Goal: Task Accomplishment & Management: Complete application form

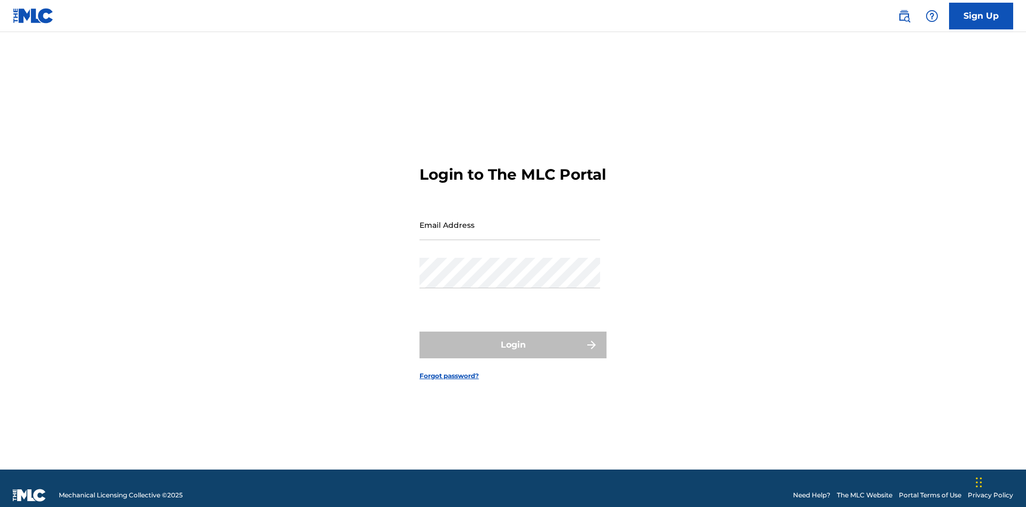
scroll to position [14, 0]
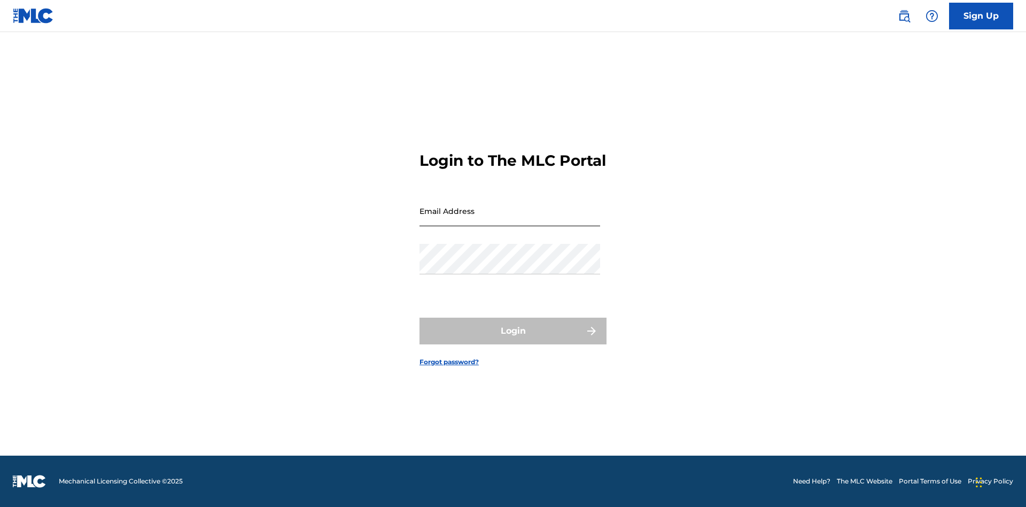
click at [510, 220] on input "Email Address" at bounding box center [510, 211] width 181 height 30
type input "[EMAIL_ADDRESS][DOMAIN_NAME]"
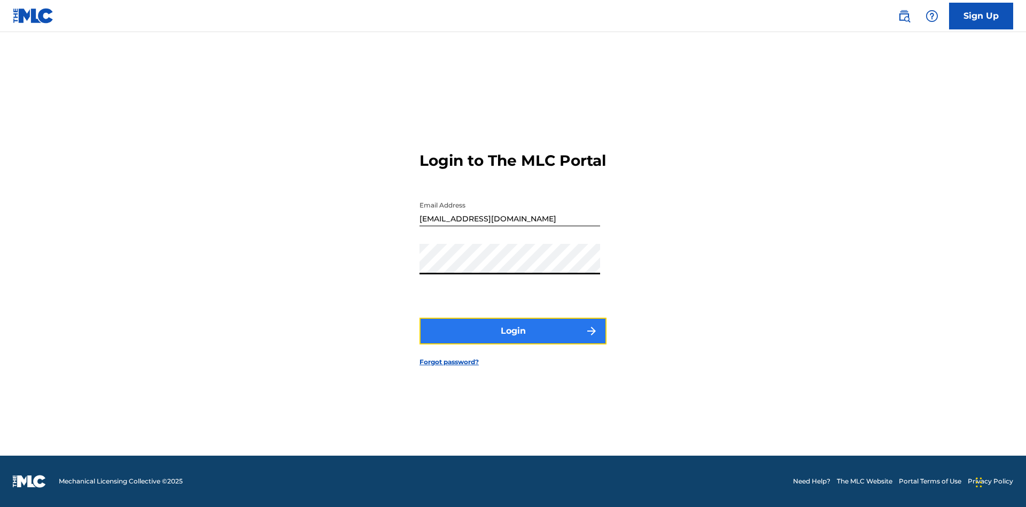
click at [513, 340] on button "Login" at bounding box center [513, 330] width 187 height 27
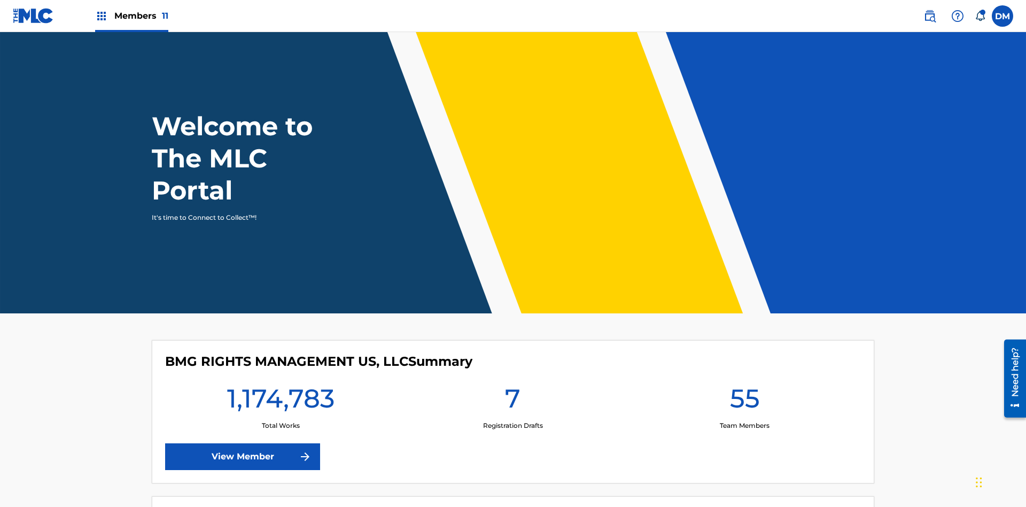
click at [131, 15] on span "Members 11" at bounding box center [141, 16] width 54 height 12
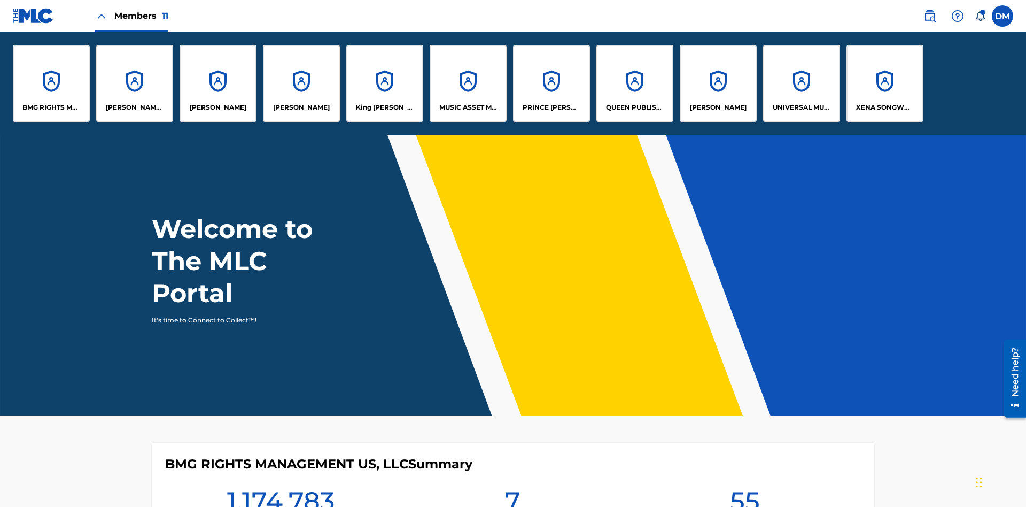
scroll to position [38, 0]
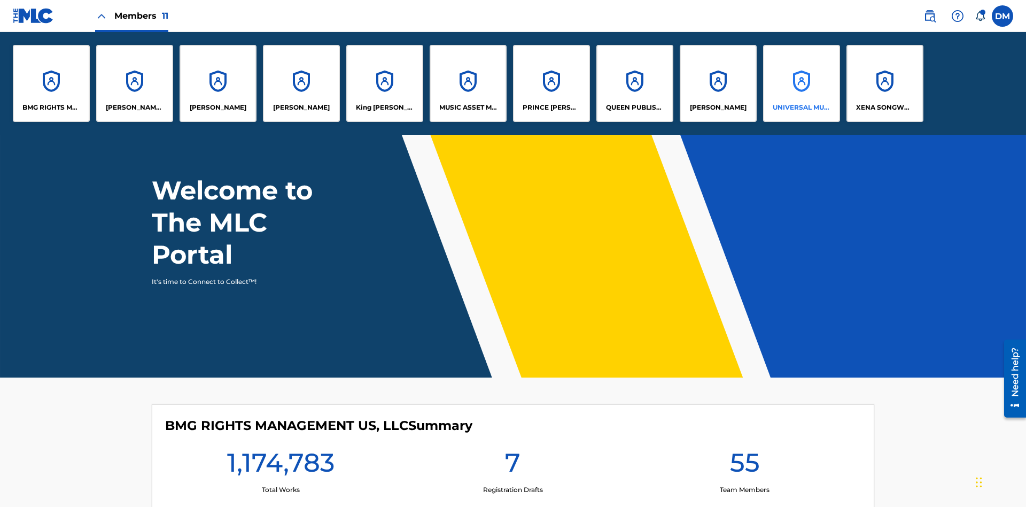
click at [801, 107] on p "UNIVERSAL MUSIC PUB GROUP" at bounding box center [802, 108] width 58 height 10
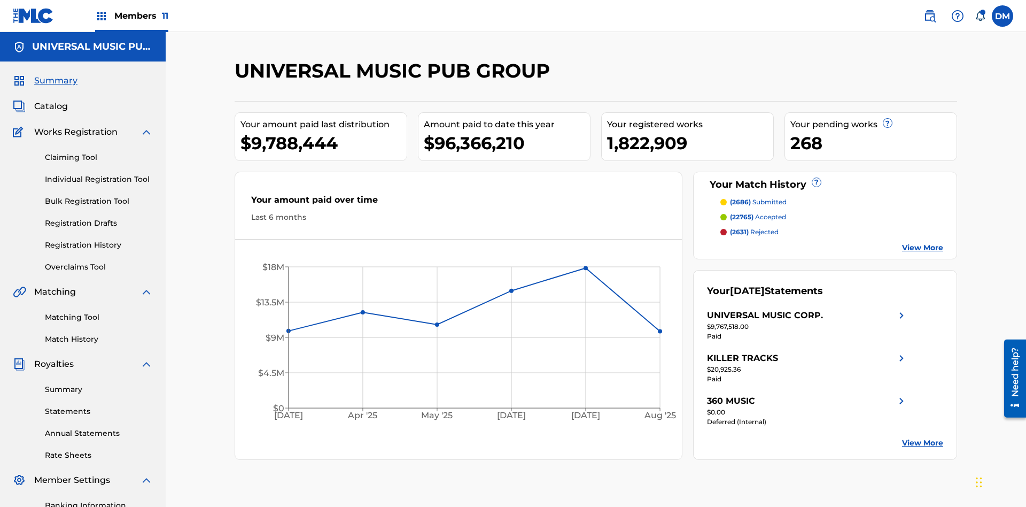
scroll to position [110, 0]
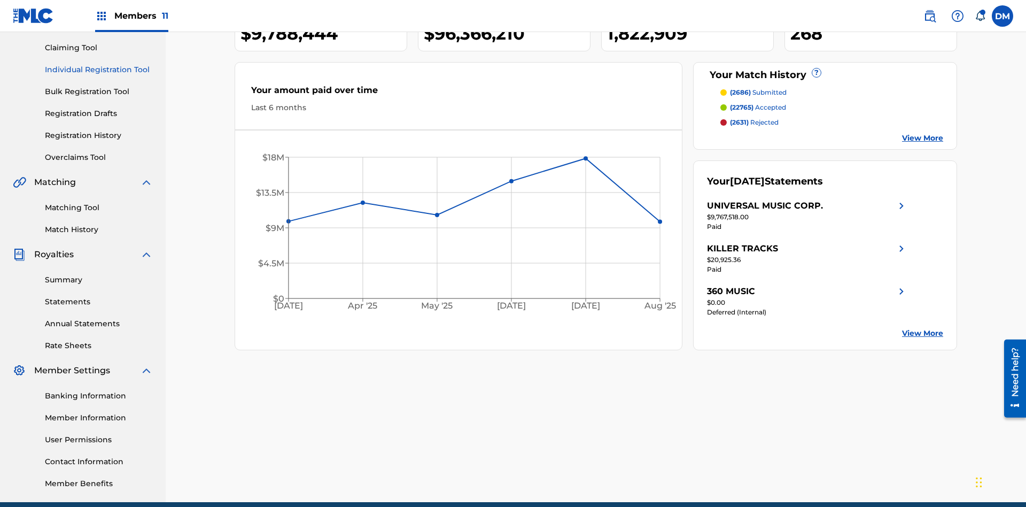
click at [99, 69] on link "Individual Registration Tool" at bounding box center [99, 69] width 108 height 11
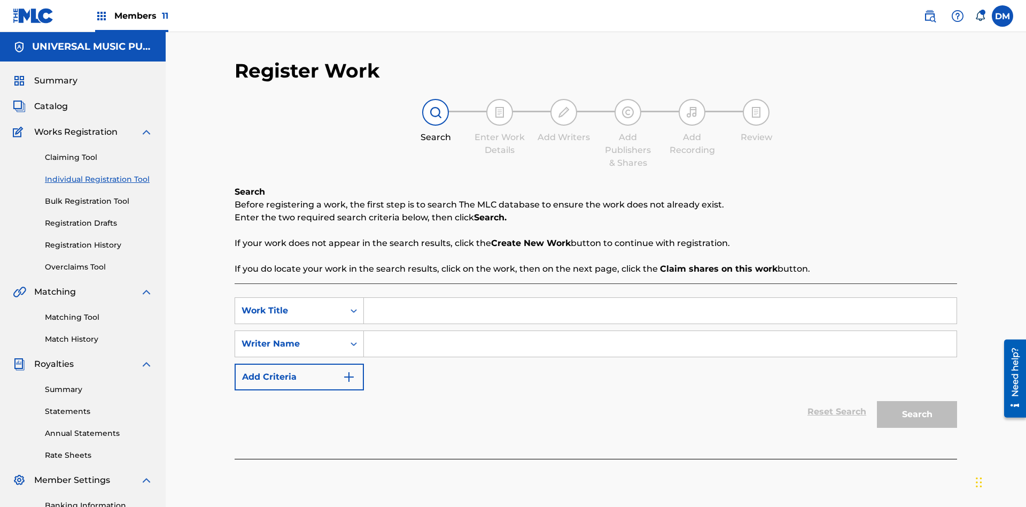
scroll to position [156, 0]
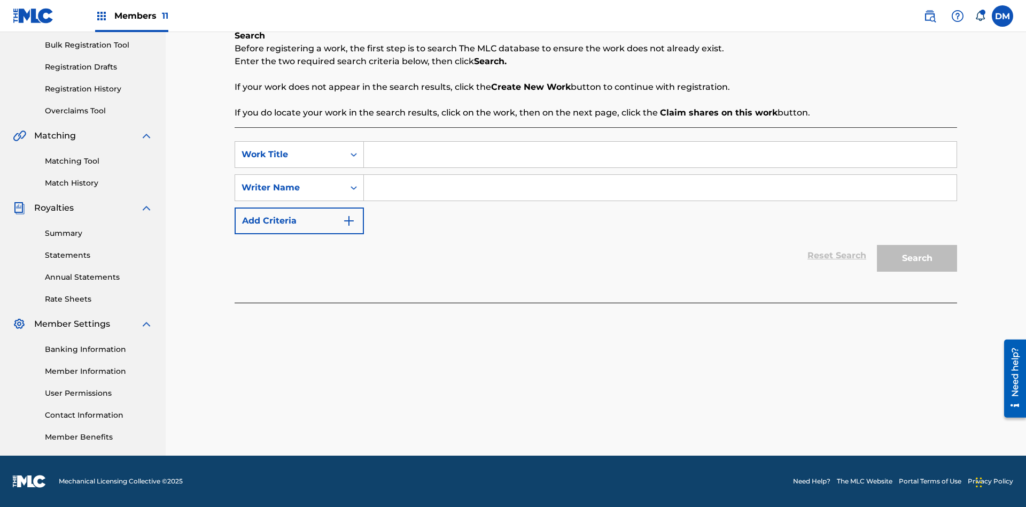
click at [660, 154] on input "Search Form" at bounding box center [660, 155] width 593 height 26
type input "Save At Publishers-Add Shares Page Prior To Linking Writers"
click at [660, 188] on input "Search Form" at bounding box center [660, 188] width 593 height 26
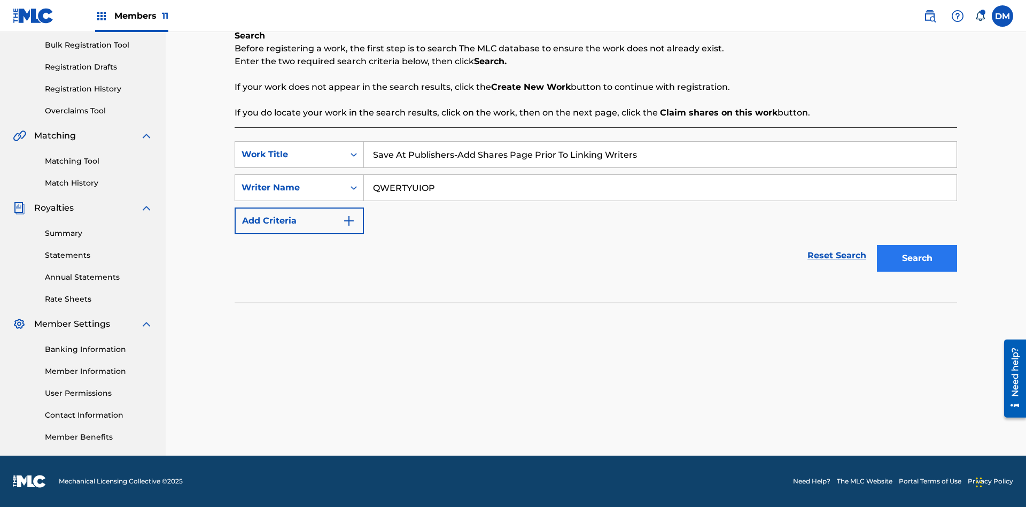
type input "QWERTYUIOP"
click at [917, 258] on button "Search" at bounding box center [917, 258] width 80 height 27
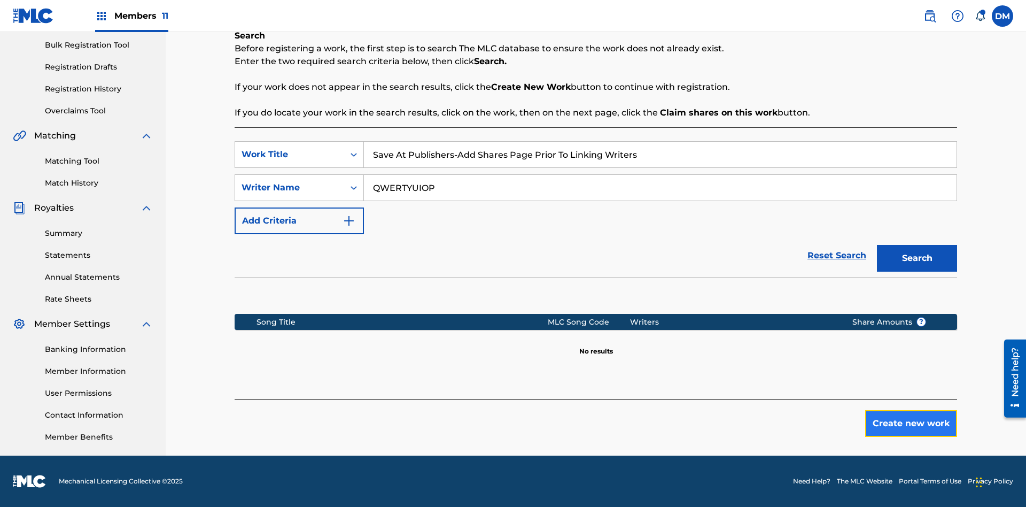
click at [911, 423] on button "Create new work" at bounding box center [911, 423] width 92 height 27
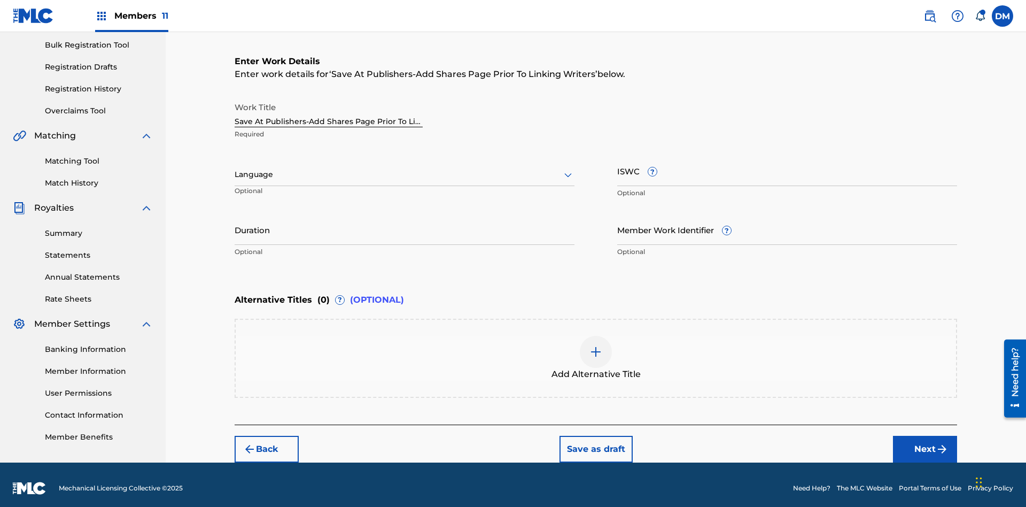
scroll to position [163, 0]
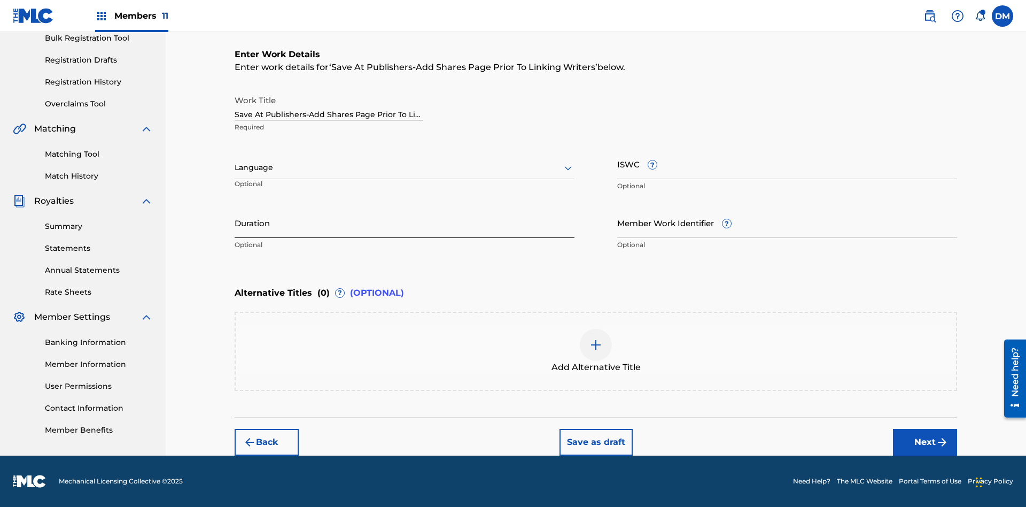
click at [405, 222] on input "Duration" at bounding box center [405, 222] width 340 height 30
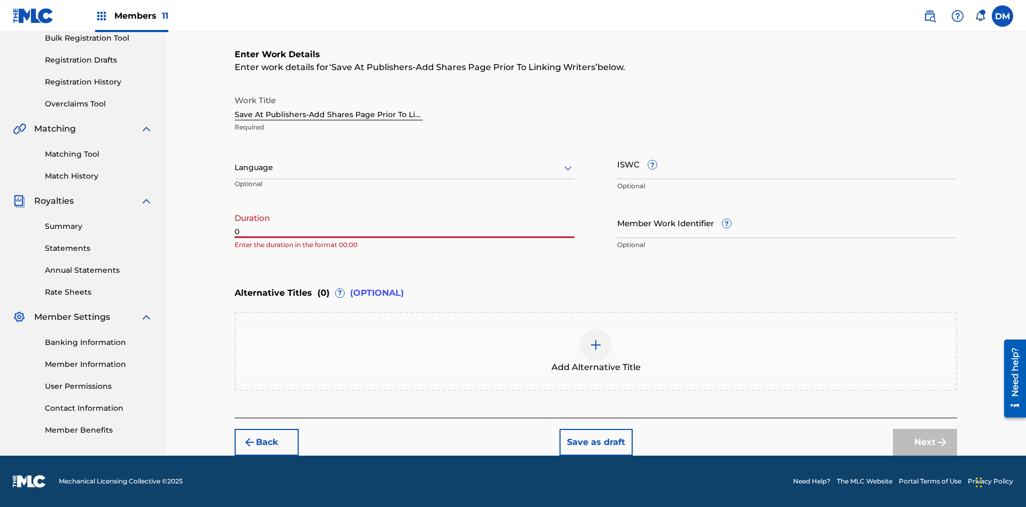
click at [405, 222] on input "0" at bounding box center [405, 222] width 340 height 30
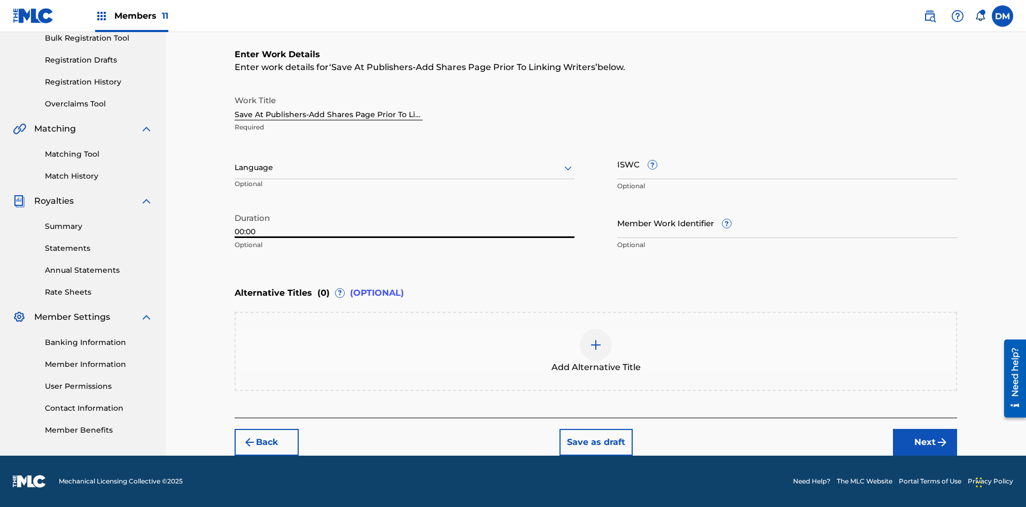
type input "00:00"
click at [568, 168] on icon at bounding box center [568, 167] width 13 height 13
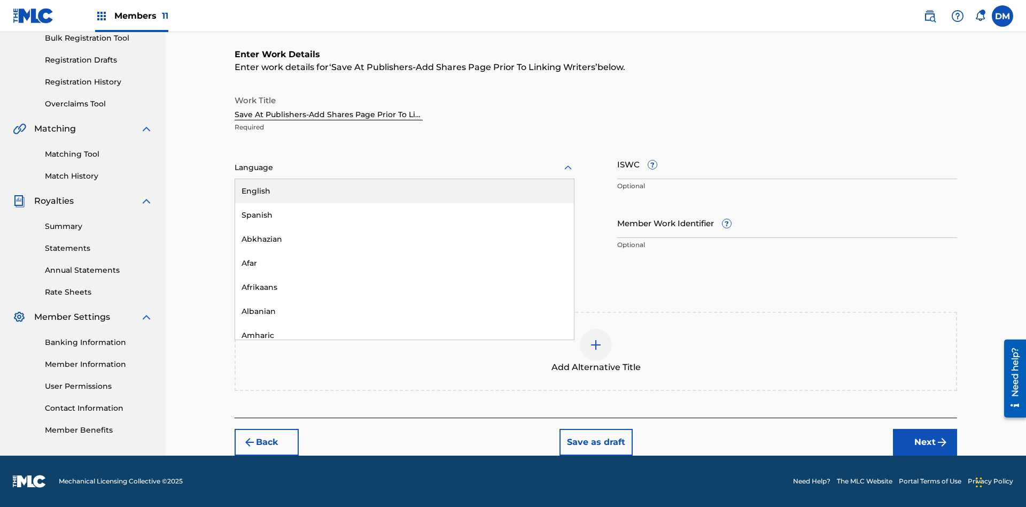
click at [405, 263] on div "Afar" at bounding box center [404, 263] width 339 height 24
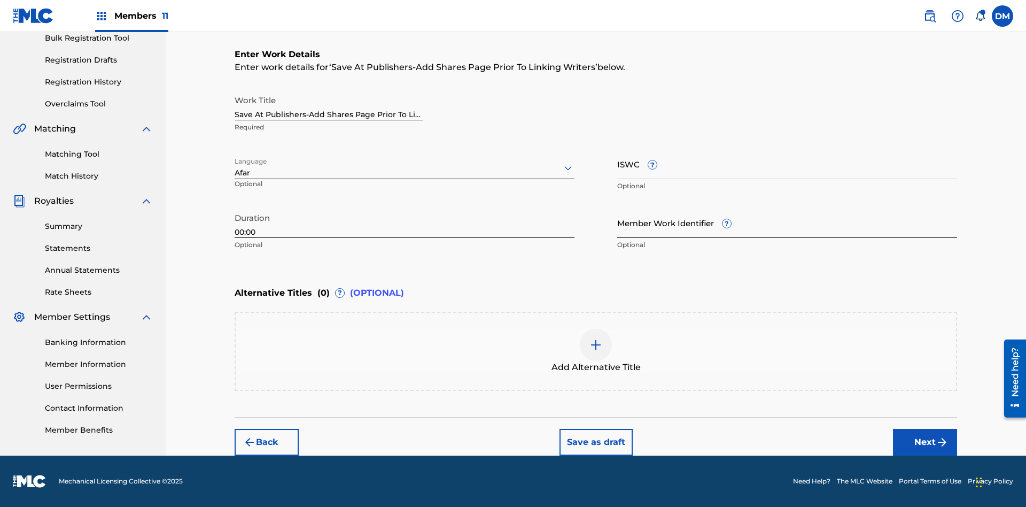
click at [787, 222] on input "Member Work Identifier ?" at bounding box center [787, 222] width 340 height 30
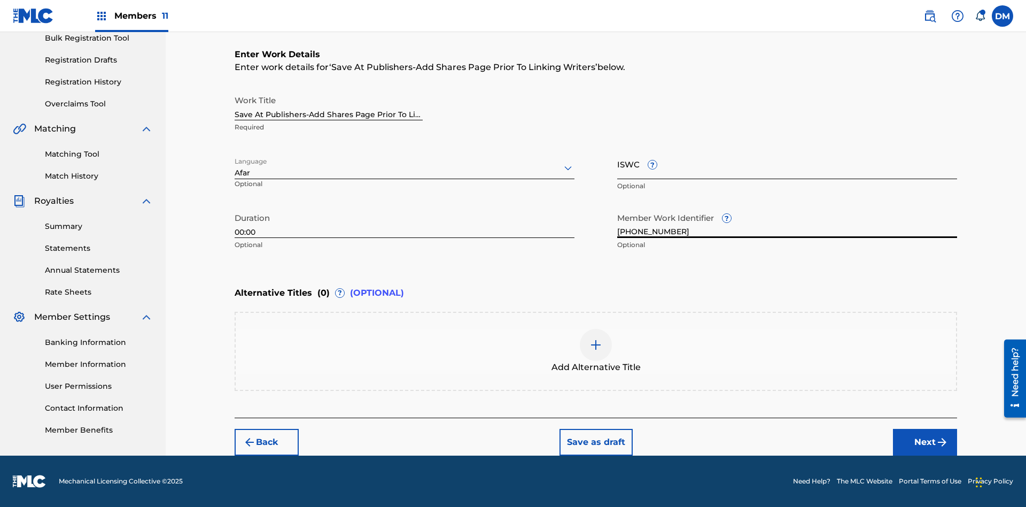
type input "[PHONE_NUMBER]"
click at [787, 164] on input "ISWC ?" at bounding box center [787, 164] width 340 height 30
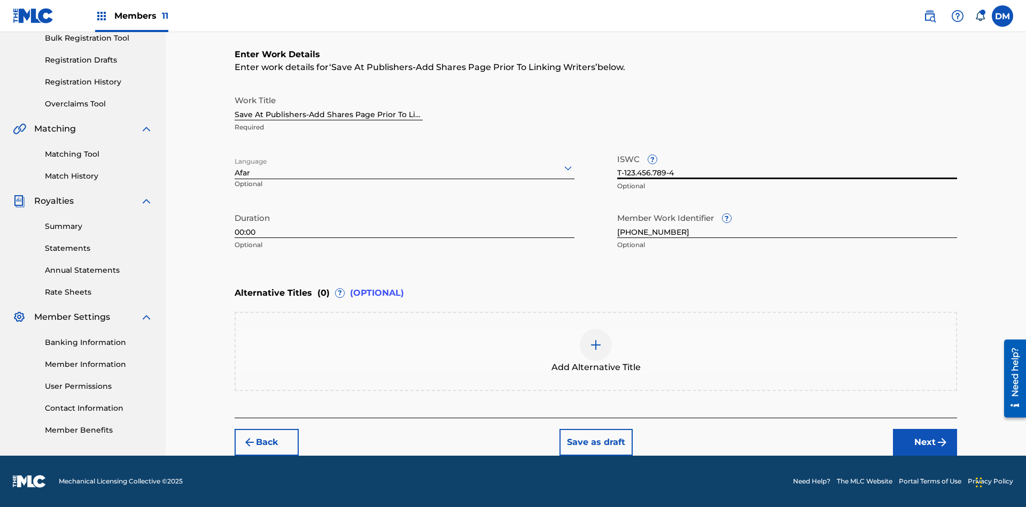
scroll to position [0, 0]
type input "T-123.456.789-4"
click at [596, 351] on img at bounding box center [595, 344] width 13 height 13
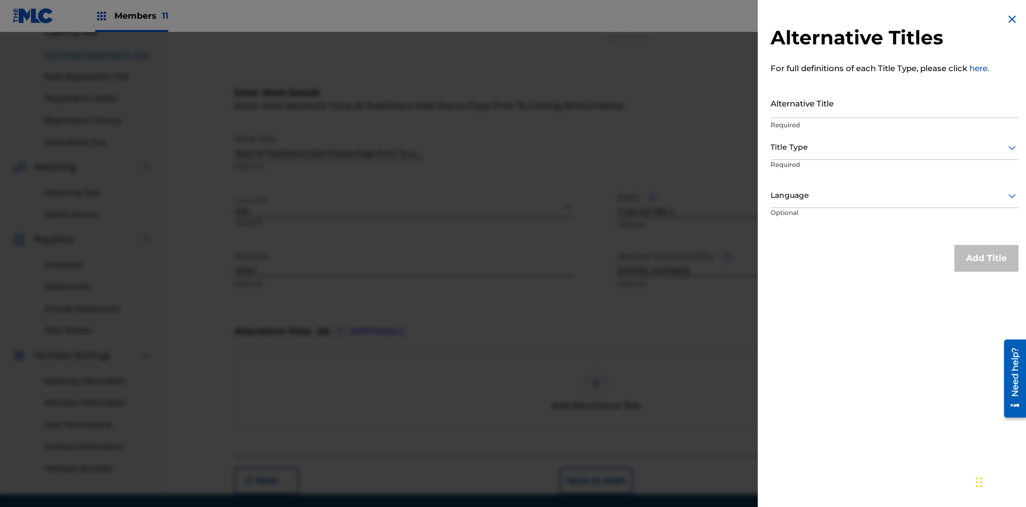
scroll to position [148, 0]
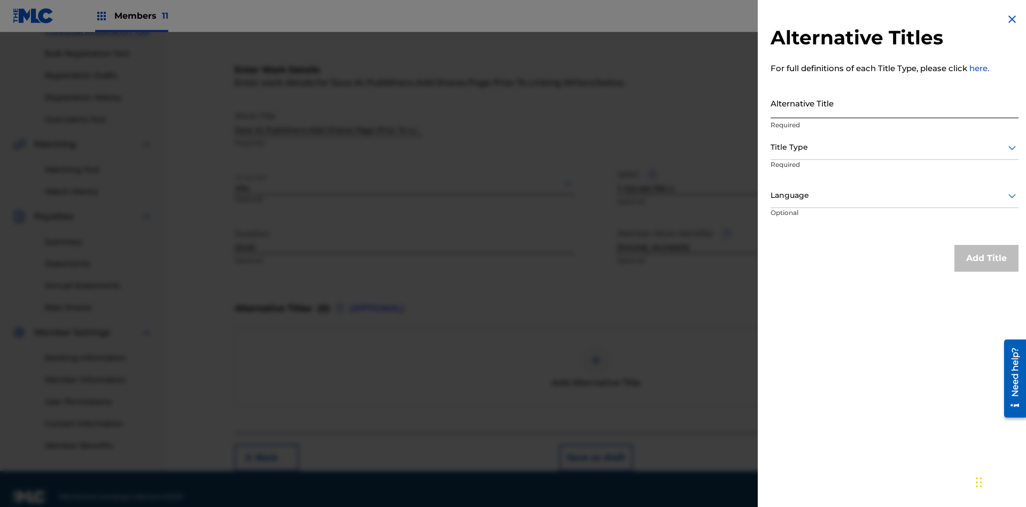
click at [895, 103] on input "Alternative Title" at bounding box center [895, 103] width 248 height 30
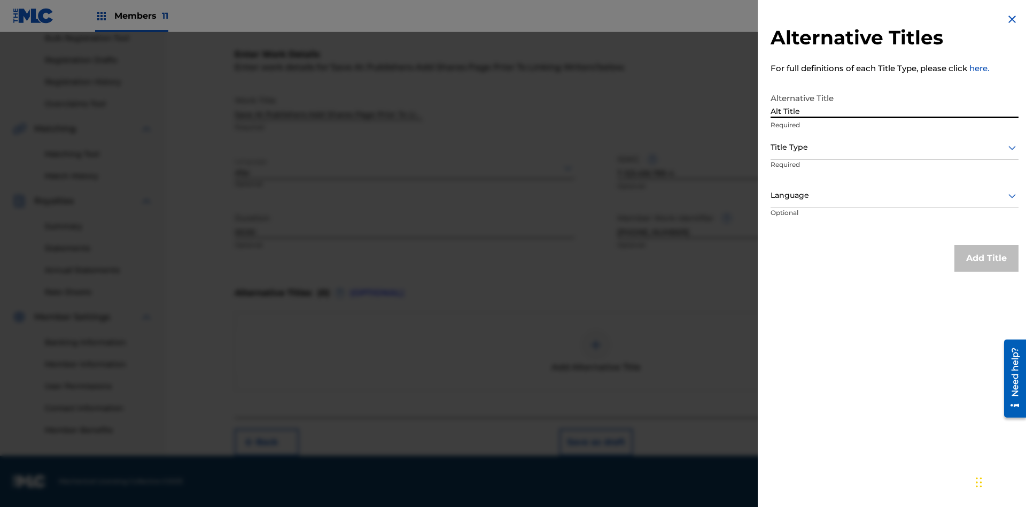
type input "Alt Title"
click at [895, 147] on div at bounding box center [895, 147] width 248 height 13
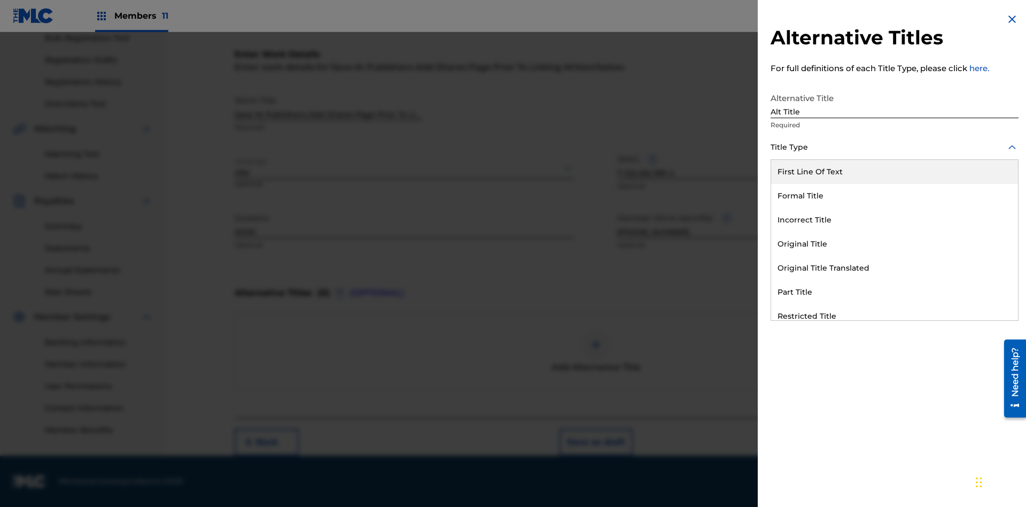
click at [895, 244] on div "Original Title" at bounding box center [894, 244] width 247 height 24
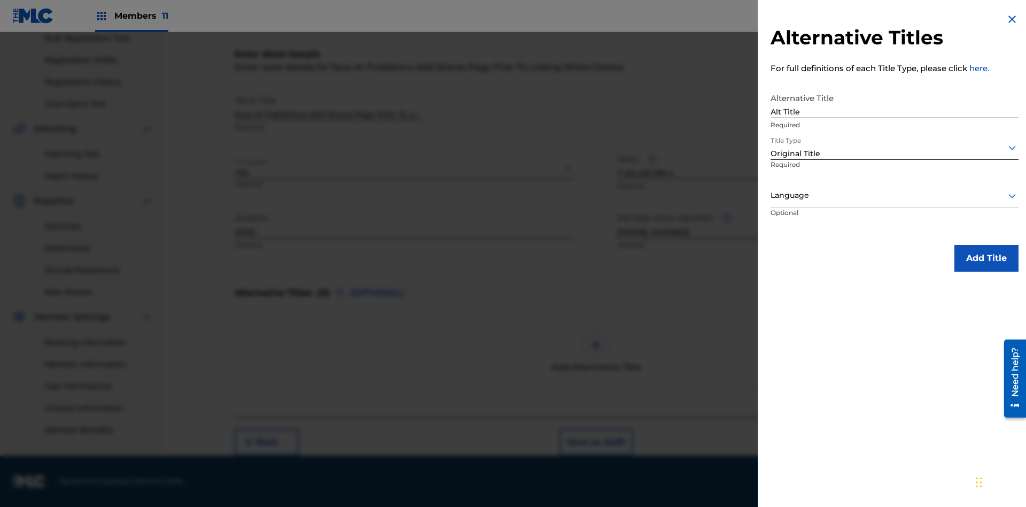
click at [895, 195] on div at bounding box center [895, 195] width 248 height 13
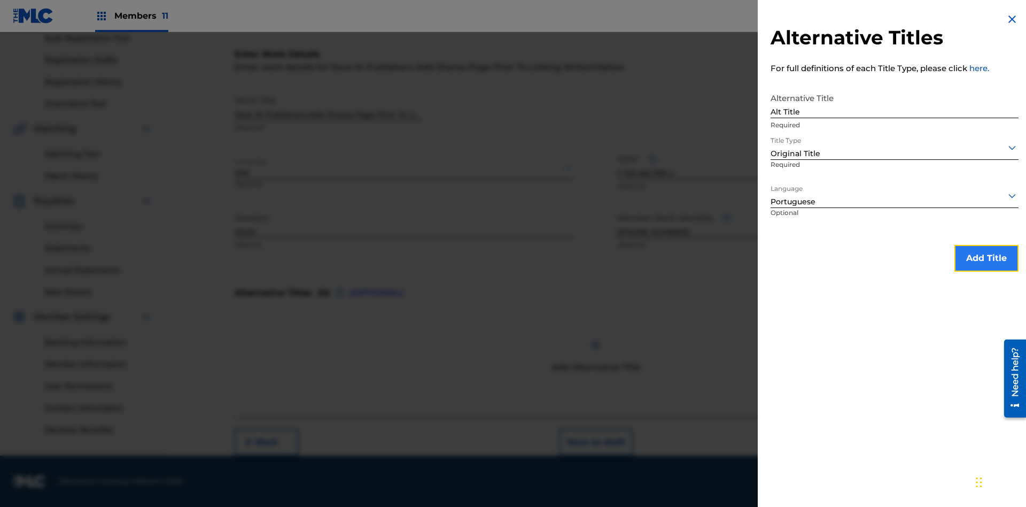
click at [987, 258] on button "Add Title" at bounding box center [987, 258] width 64 height 27
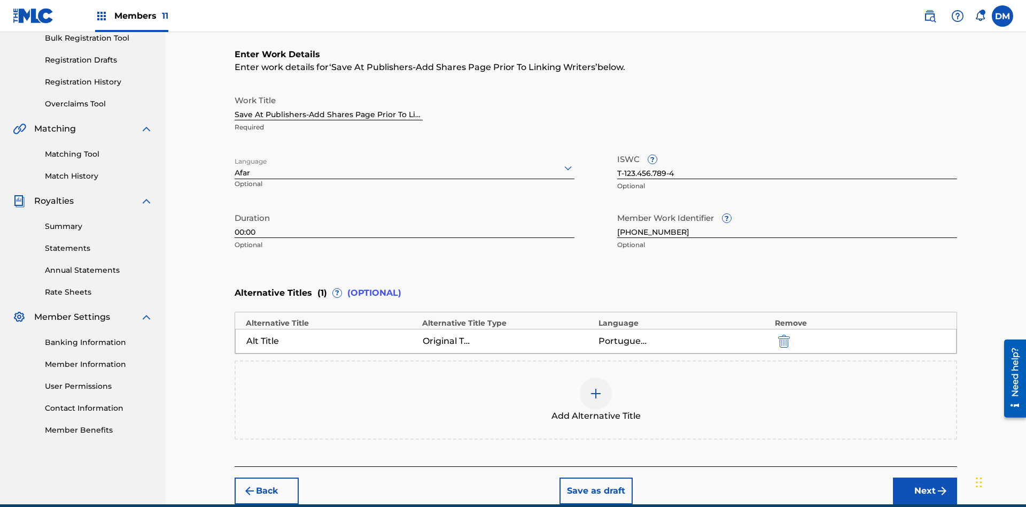
scroll to position [212, 0]
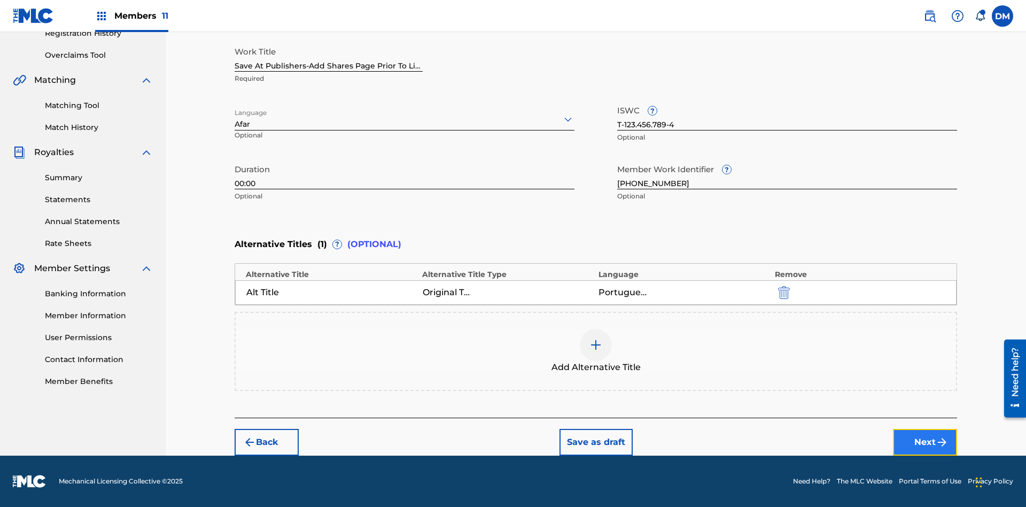
click at [925, 442] on button "Next" at bounding box center [925, 442] width 64 height 27
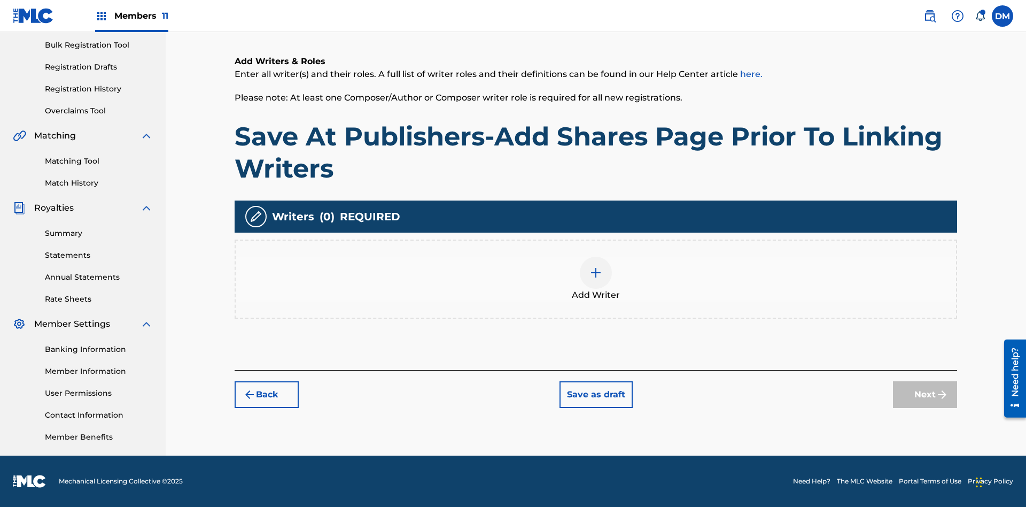
scroll to position [156, 0]
click at [596, 278] on img at bounding box center [595, 272] width 13 height 13
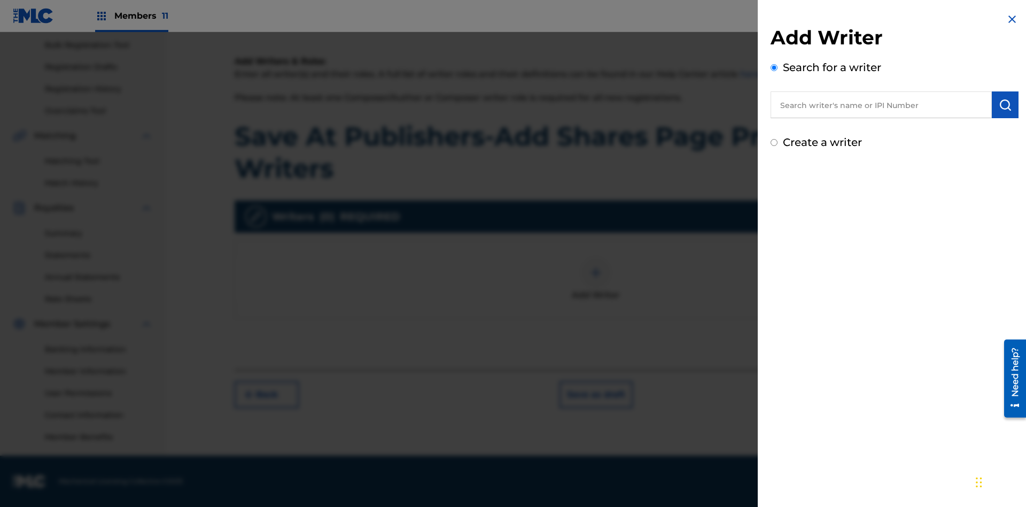
click at [881, 105] on input "text" at bounding box center [881, 104] width 221 height 27
type input "[PERSON_NAME]"
click at [1005, 105] on img "submit" at bounding box center [1005, 104] width 13 height 13
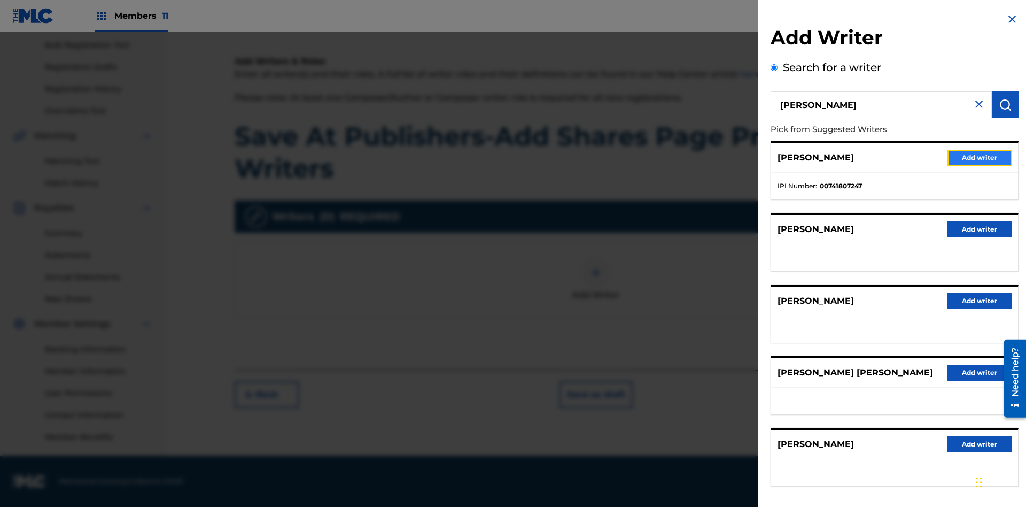
click at [980, 157] on button "Add writer" at bounding box center [980, 158] width 64 height 16
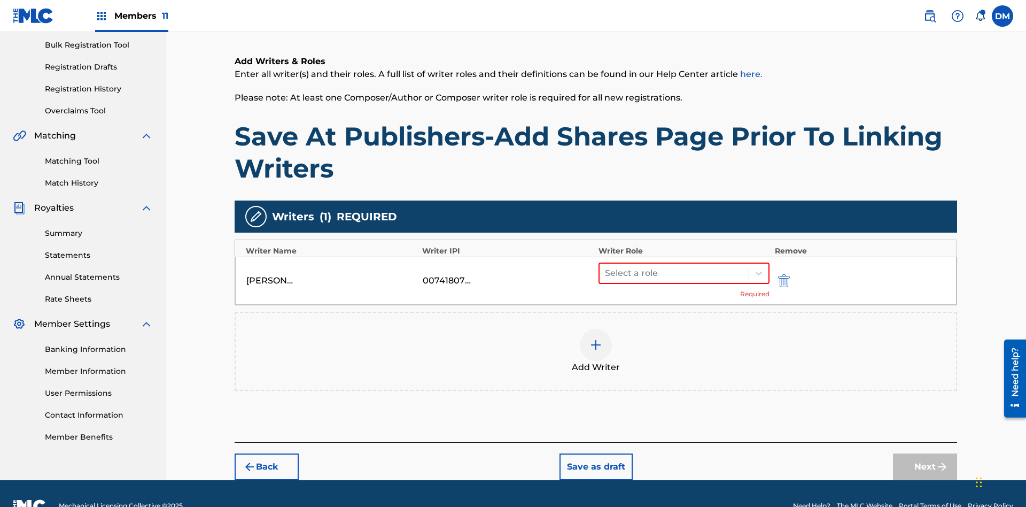
scroll to position [181, 0]
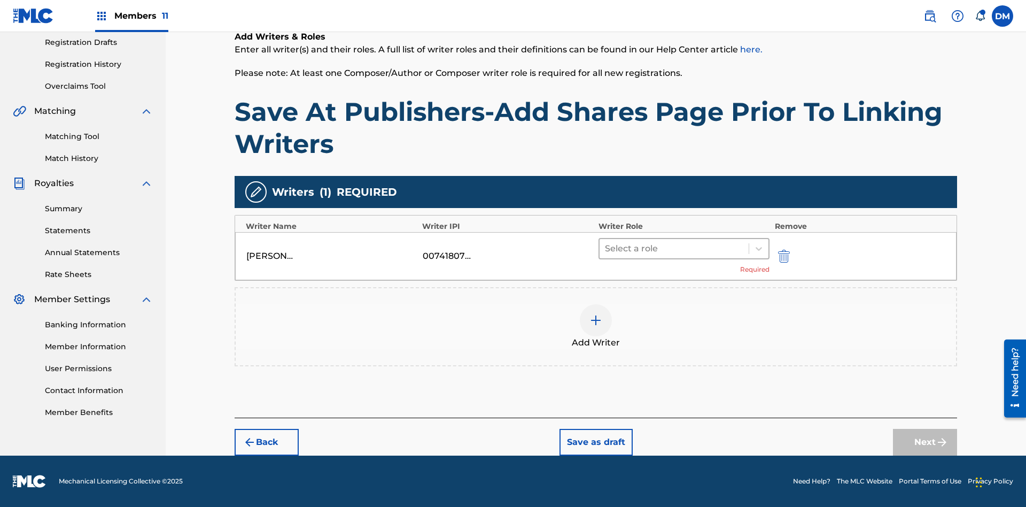
click at [606, 248] on input "text" at bounding box center [606, 248] width 2 height 13
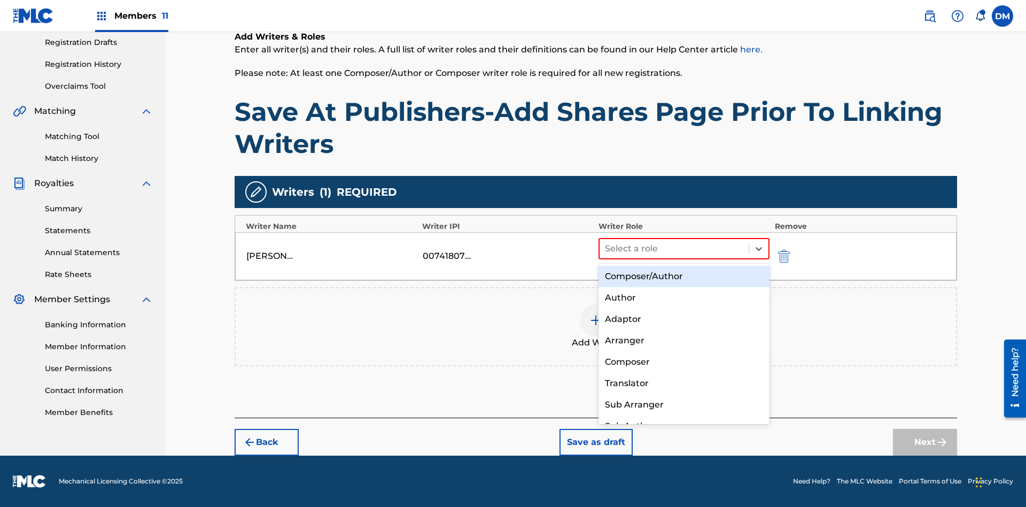
click at [684, 361] on div "Composer" at bounding box center [684, 361] width 171 height 21
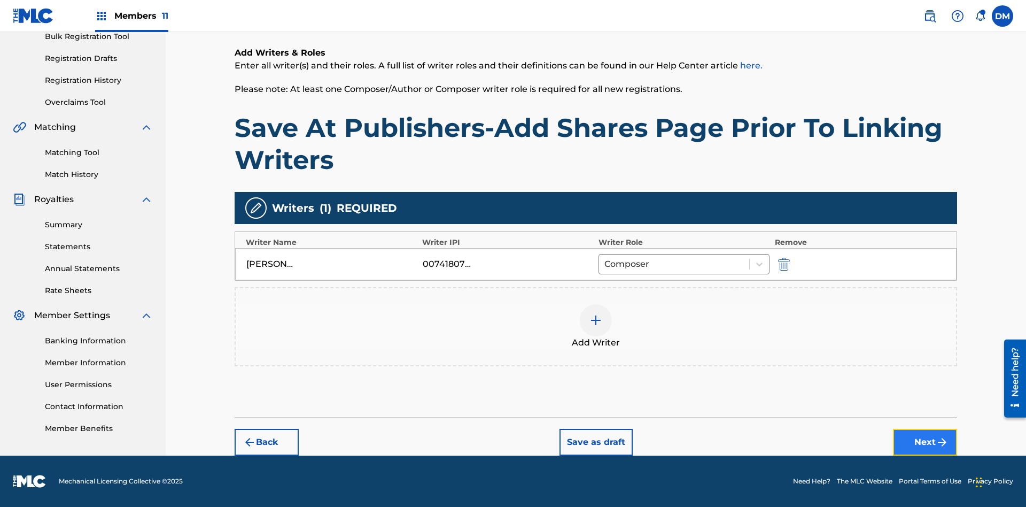
click at [925, 442] on button "Next" at bounding box center [925, 442] width 64 height 27
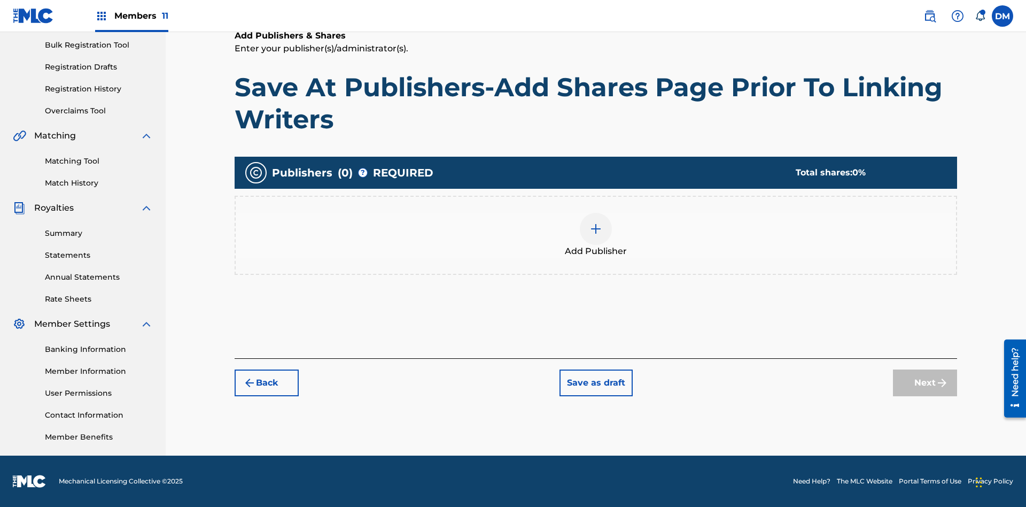
scroll to position [156, 0]
click at [596, 228] on img at bounding box center [595, 228] width 13 height 13
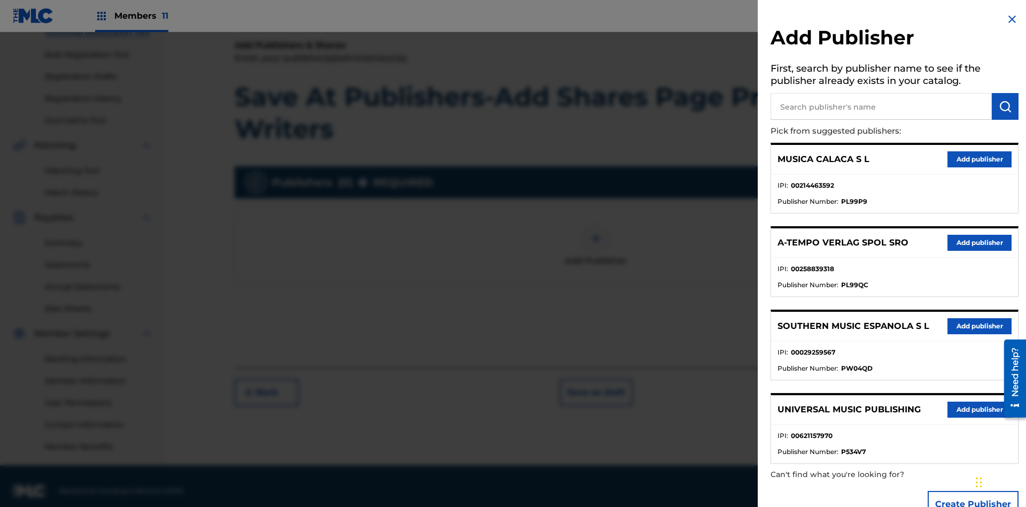
click at [881, 106] on input "text" at bounding box center [881, 106] width 221 height 27
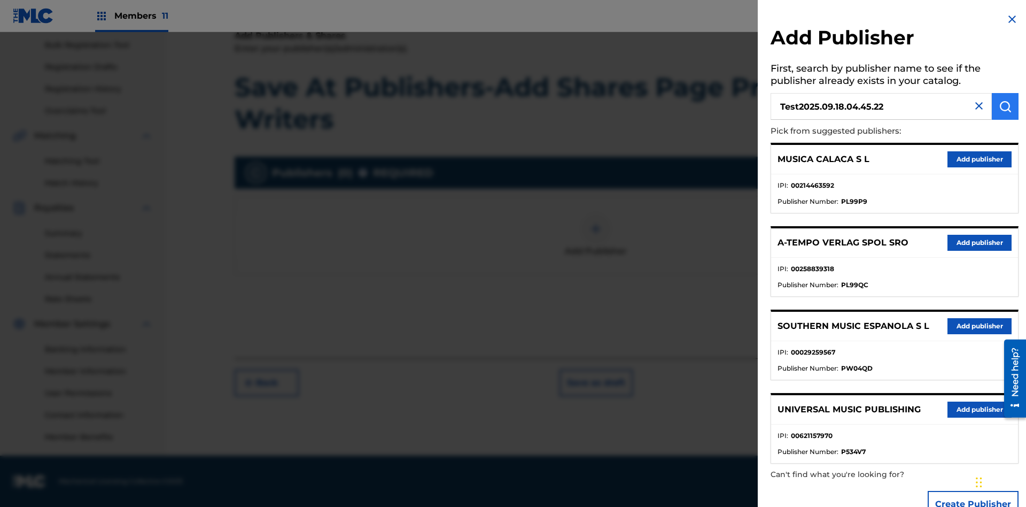
type input "Test2025.09.18.04.45.22"
click at [1005, 106] on img "submit" at bounding box center [1005, 106] width 13 height 13
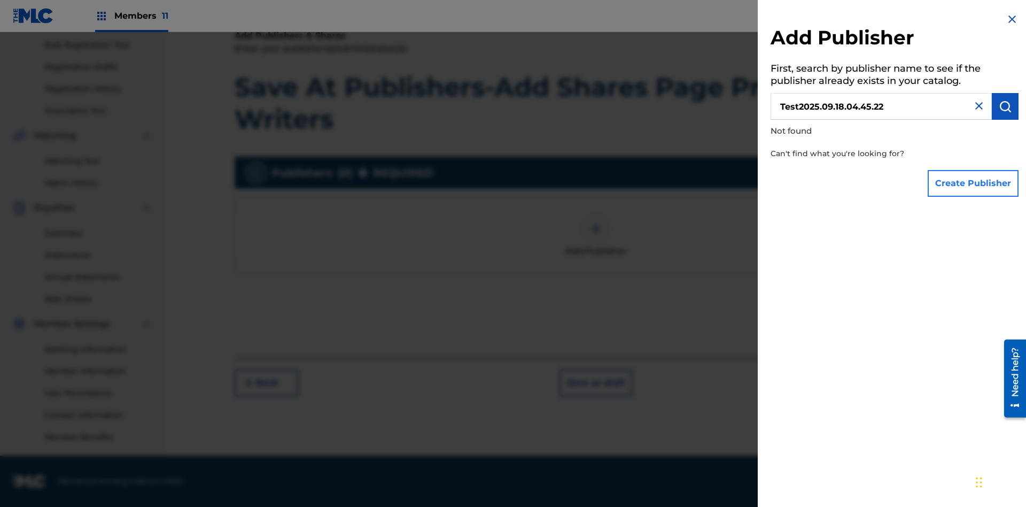
click at [974, 183] on button "Create Publisher" at bounding box center [973, 183] width 91 height 27
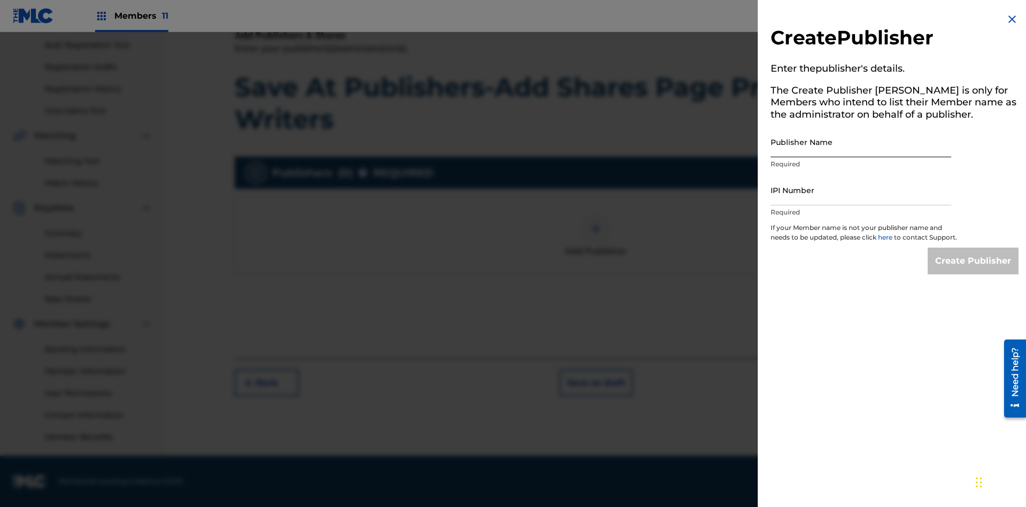
click at [861, 142] on input "Publisher Name" at bounding box center [861, 142] width 181 height 30
type input "Test2025.09.18.04.45.28"
click at [861, 190] on input "IPI Number" at bounding box center [861, 190] width 181 height 30
type input "00595839777"
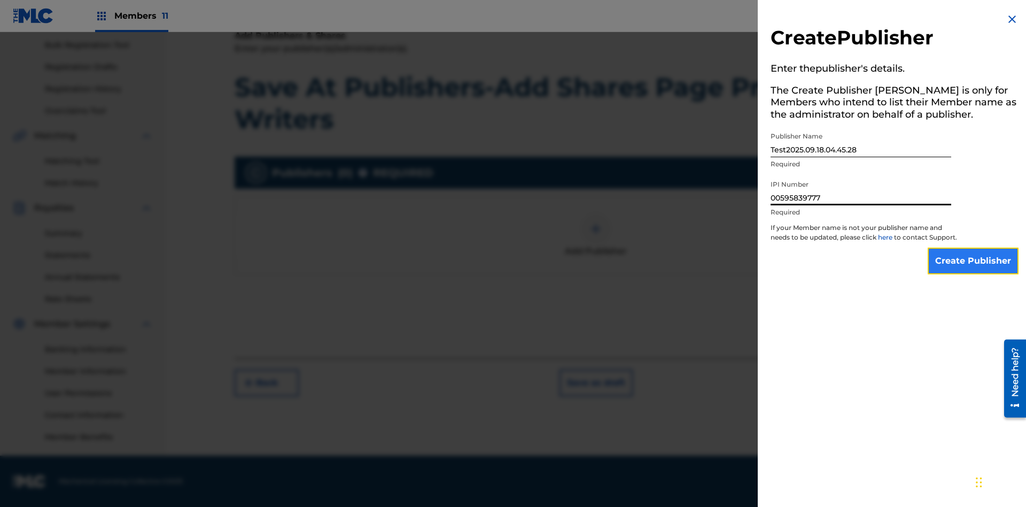
click at [974, 270] on input "Create Publisher" at bounding box center [973, 260] width 91 height 27
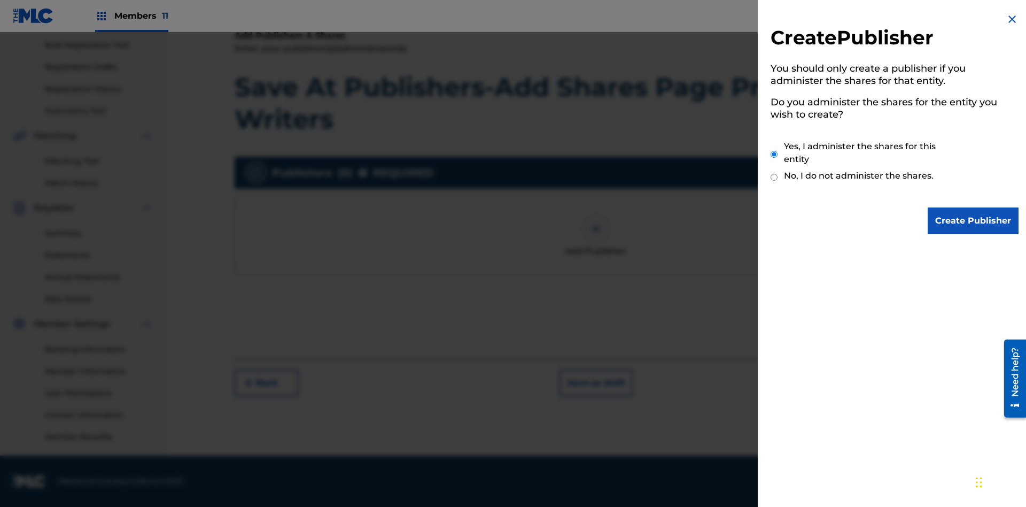
click at [774, 154] on input "Yes, I administer the shares for this entity" at bounding box center [774, 154] width 7 height 23
click at [974, 221] on input "Create Publisher" at bounding box center [973, 220] width 91 height 27
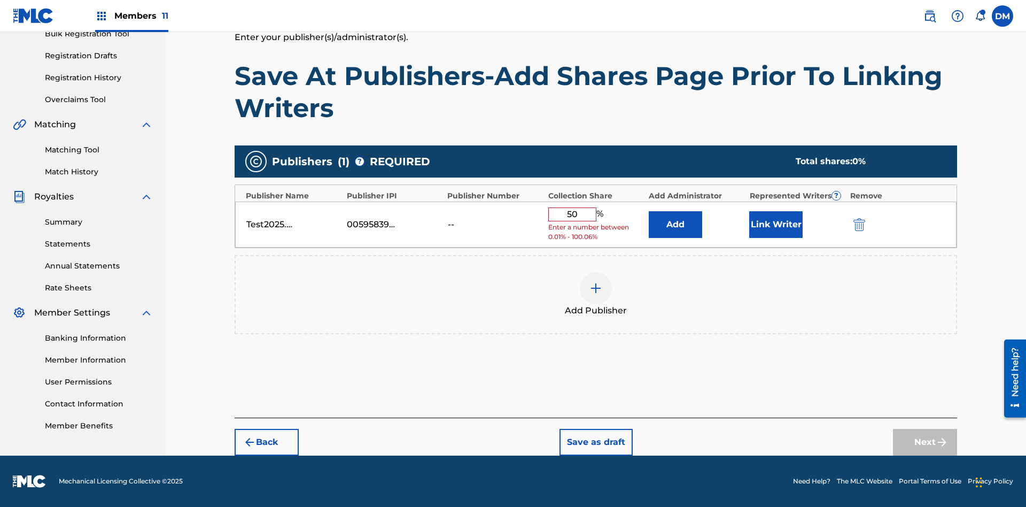
scroll to position [159, 0]
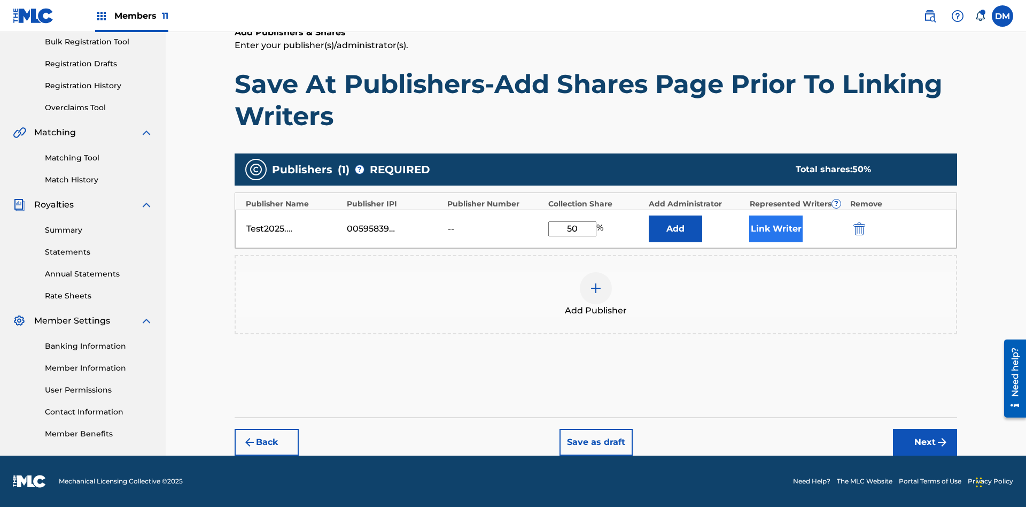
type input "50"
click at [776, 228] on button "Link Writer" at bounding box center [775, 228] width 53 height 27
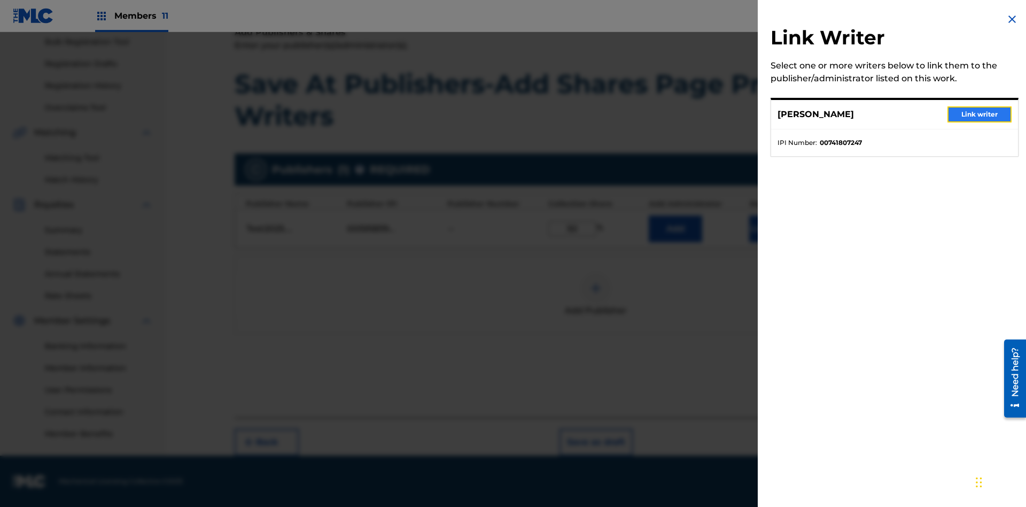
click at [980, 114] on button "Link writer" at bounding box center [980, 114] width 64 height 16
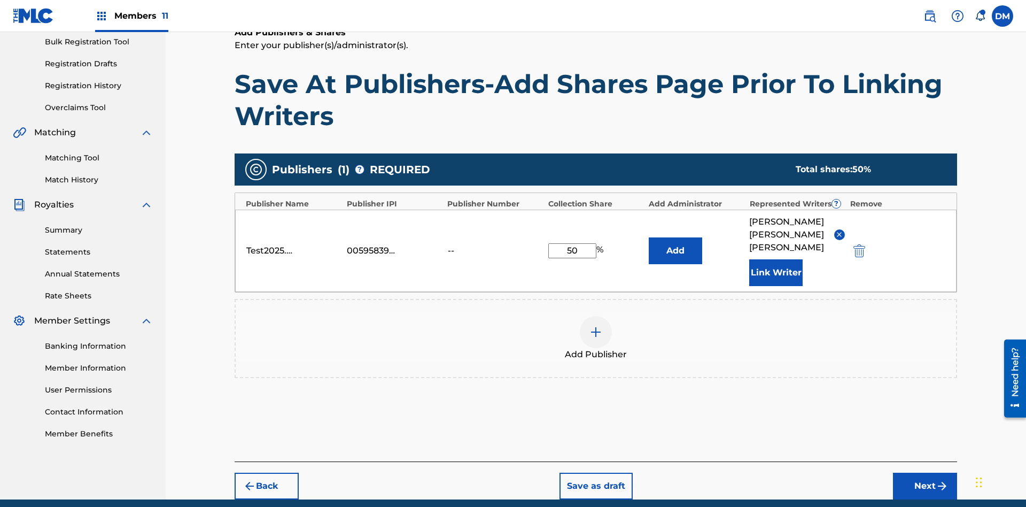
scroll to position [190, 0]
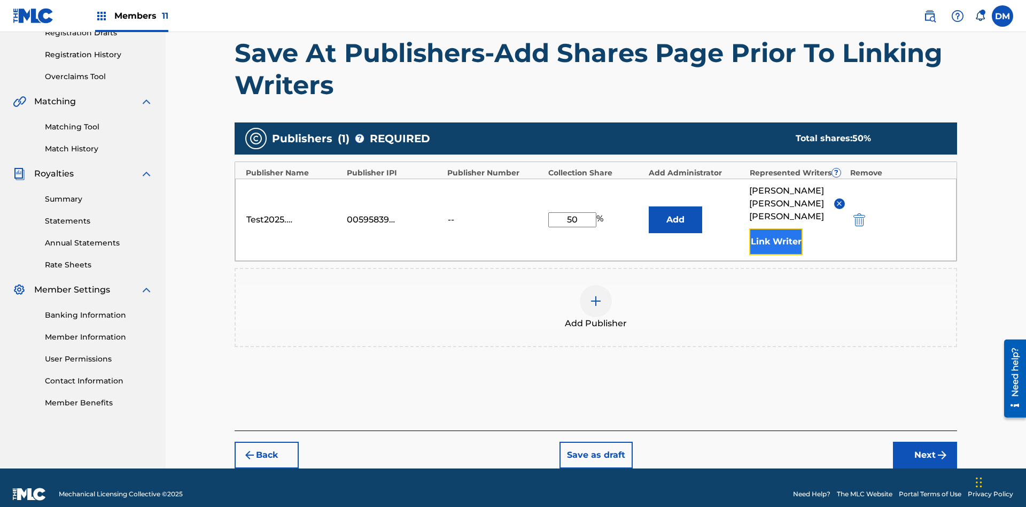
click at [776, 228] on button "Link Writer" at bounding box center [775, 241] width 53 height 27
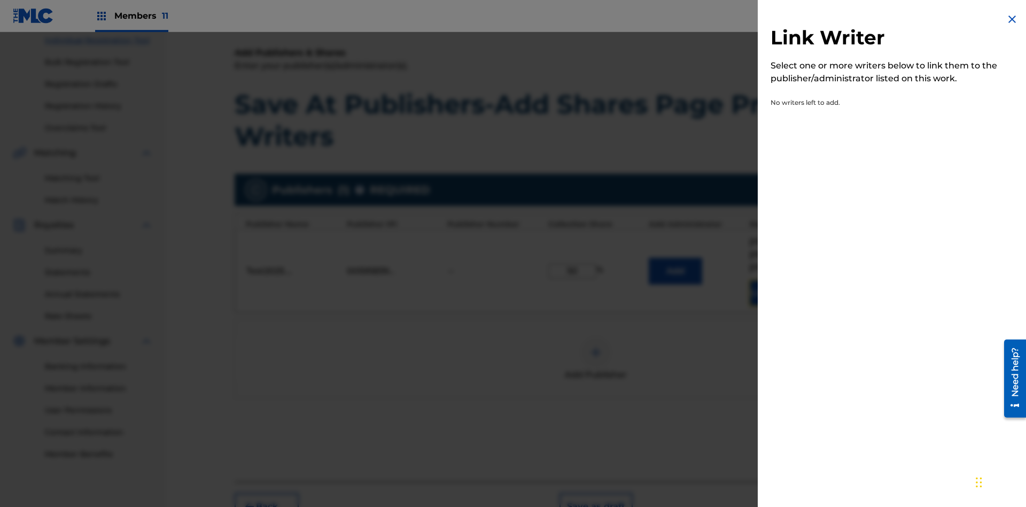
click at [1012, 19] on img at bounding box center [1012, 19] width 13 height 13
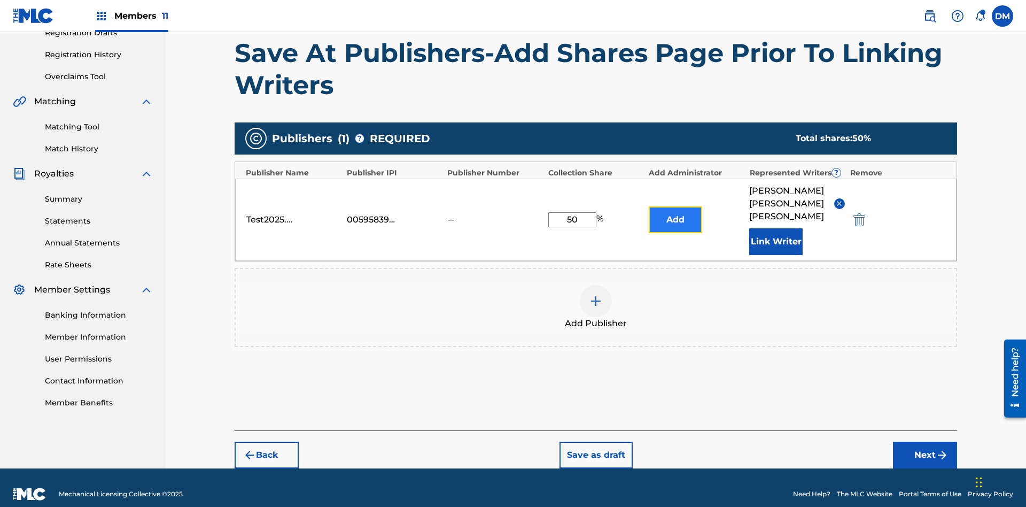
click at [676, 213] on button "Add" at bounding box center [675, 219] width 53 height 27
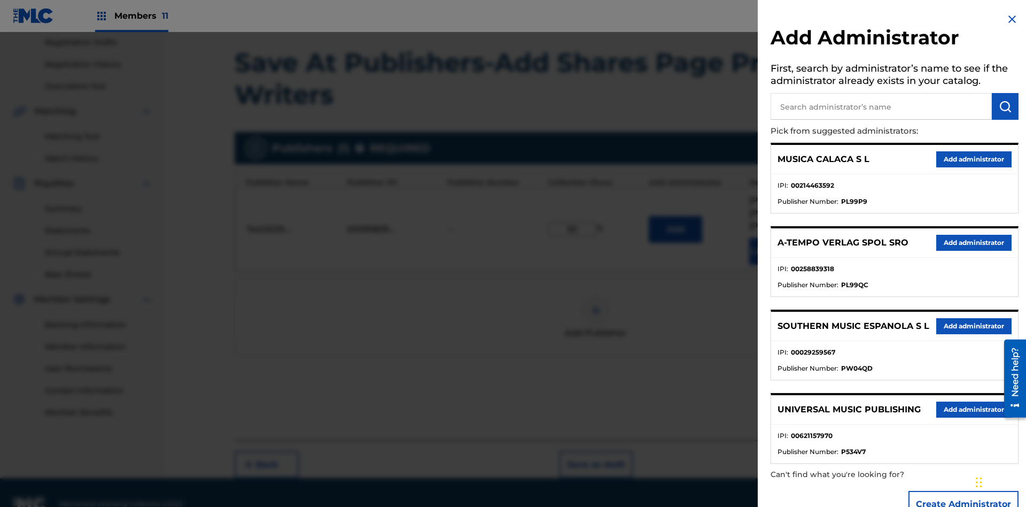
click at [881, 106] on input "text" at bounding box center [881, 106] width 221 height 27
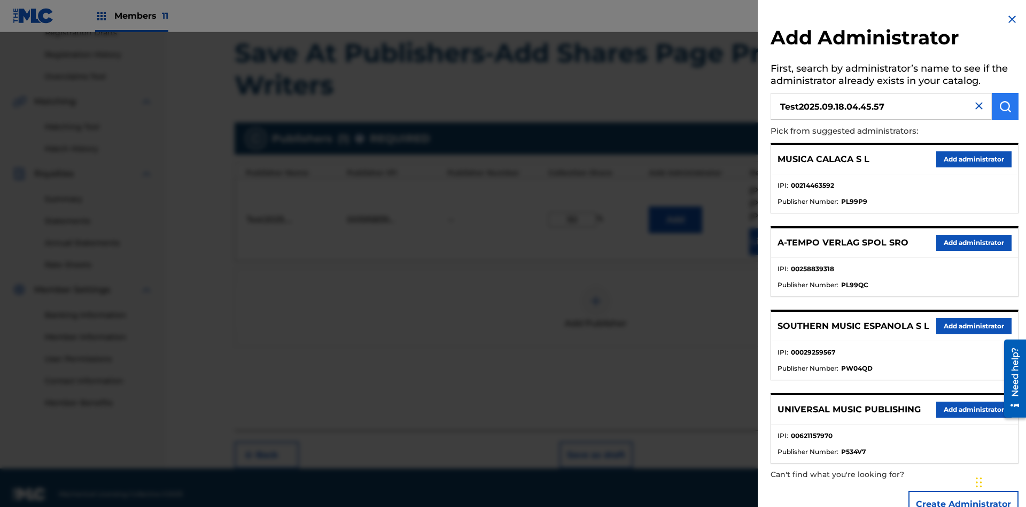
type input "Test2025.09.18.04.45.57"
click at [1005, 106] on img "submit" at bounding box center [1005, 106] width 13 height 13
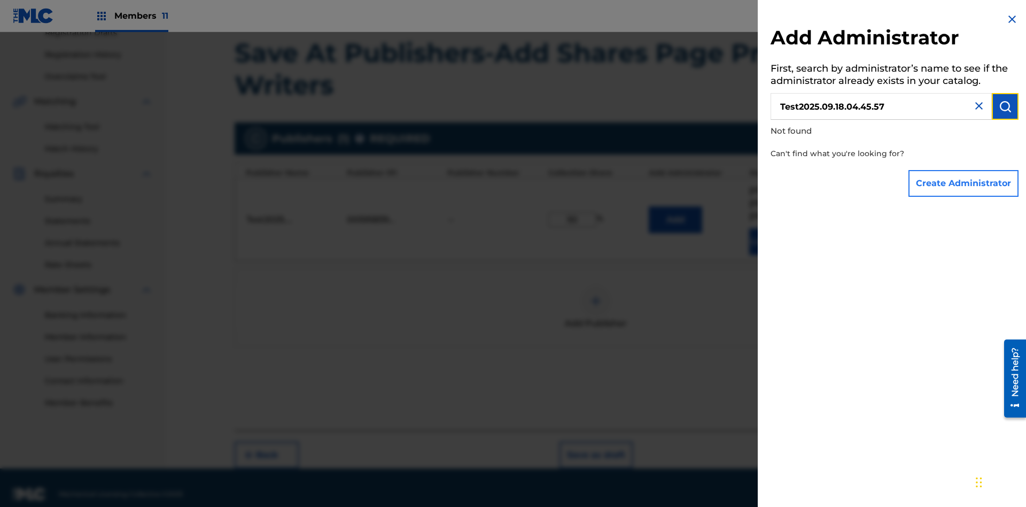
click at [964, 183] on button "Create Administrator" at bounding box center [964, 183] width 110 height 27
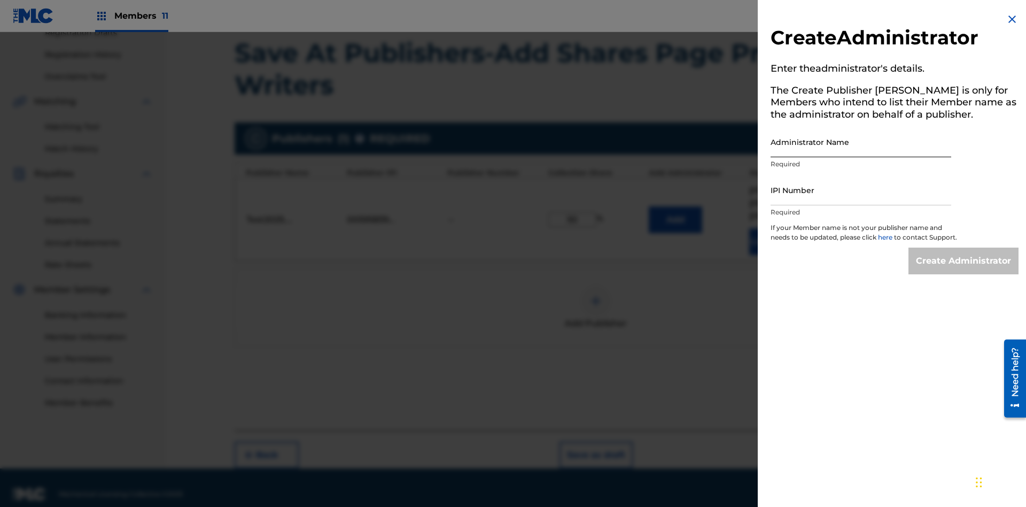
click at [861, 142] on input "Administrator Name" at bounding box center [861, 142] width 181 height 30
type input "Test2025.09.18.04.46.04"
click at [861, 190] on input "IPI Number" at bounding box center [861, 190] width 181 height 30
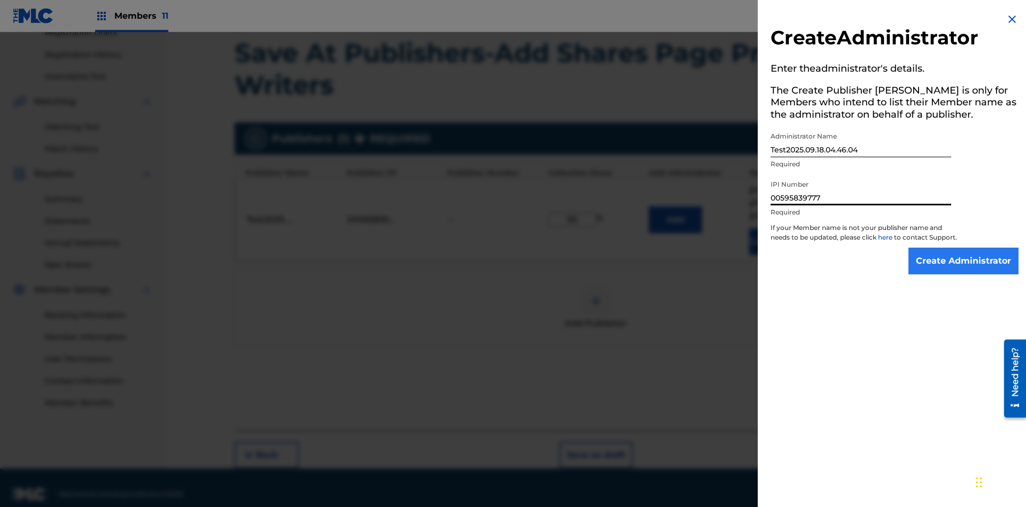
type input "00595839777"
click at [964, 270] on input "Create Administrator" at bounding box center [964, 260] width 110 height 27
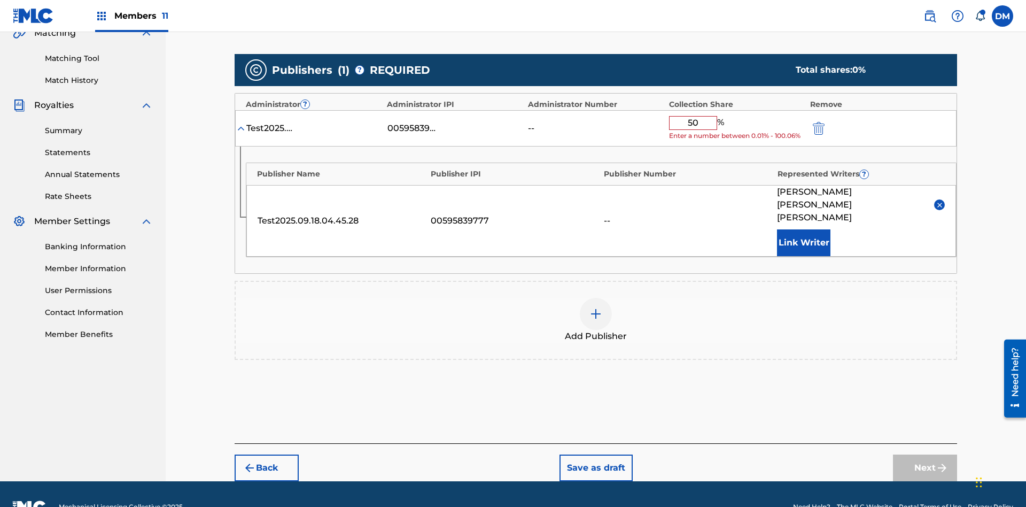
scroll to position [249, 0]
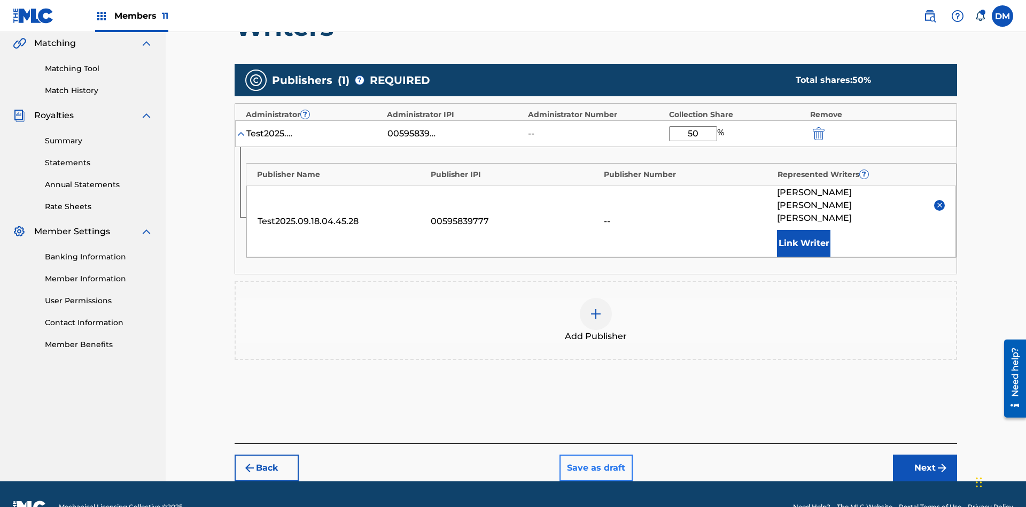
type input "50"
click at [595, 454] on button "Save as draft" at bounding box center [596, 467] width 73 height 27
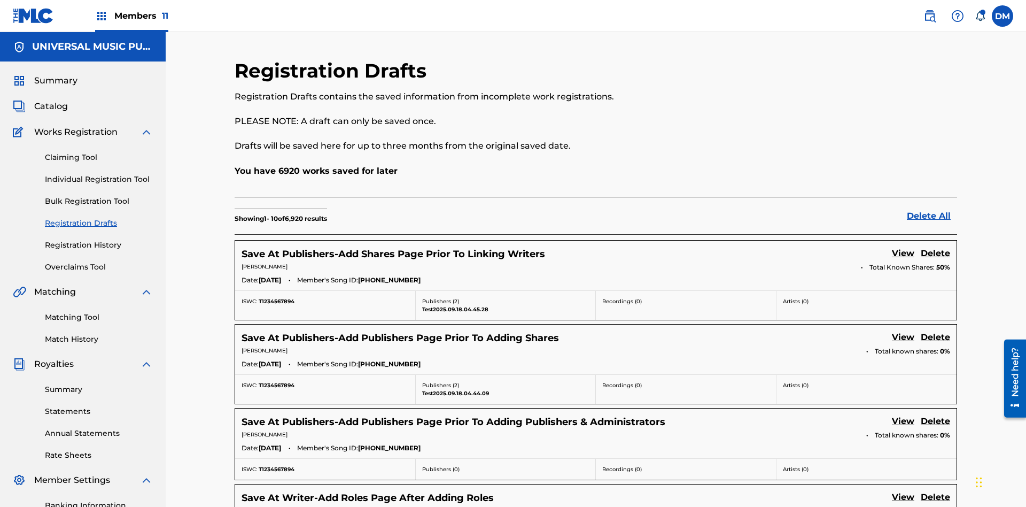
scroll to position [183, 0]
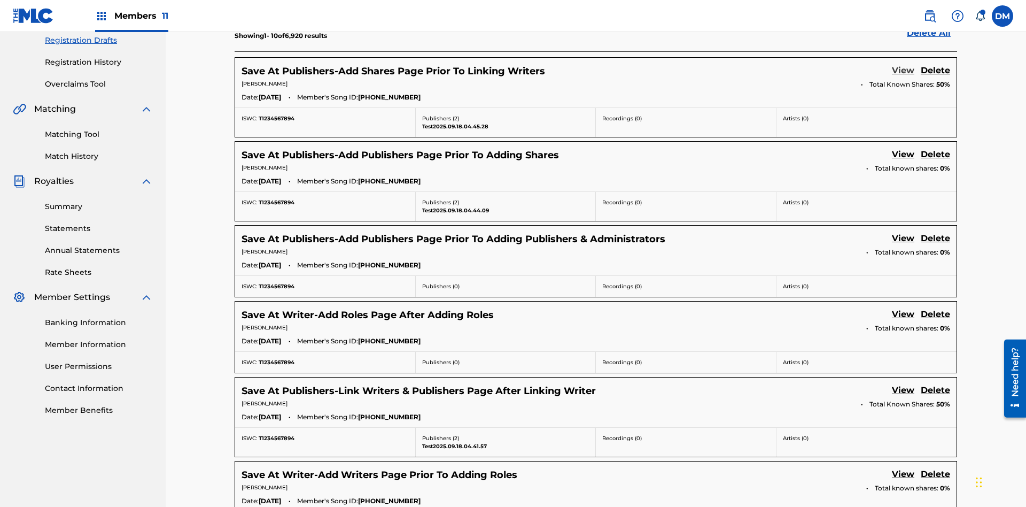
click at [903, 71] on link "View" at bounding box center [903, 71] width 22 height 14
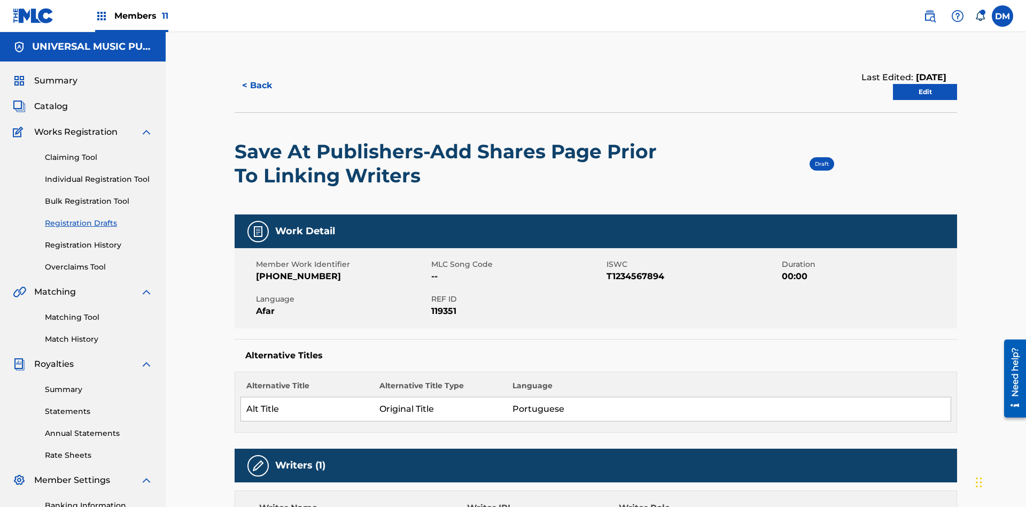
scroll to position [20, 0]
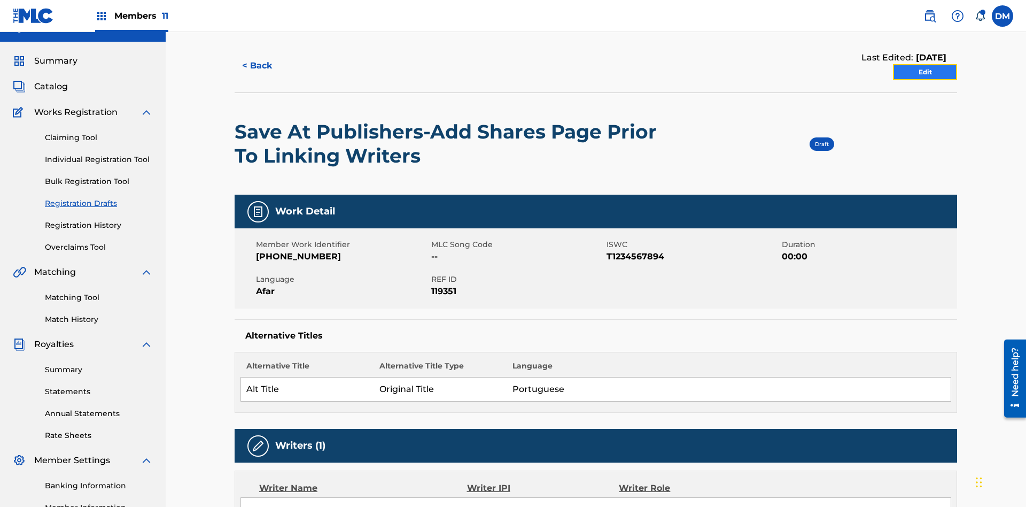
click at [925, 72] on link "Edit" at bounding box center [925, 72] width 64 height 16
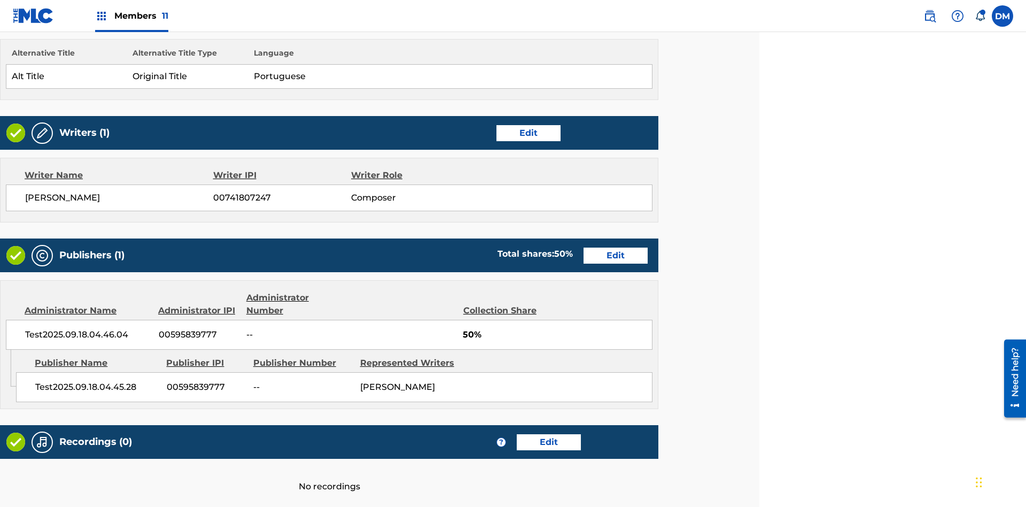
scroll to position [412, 267]
